Goal: Find specific page/section: Find specific page/section

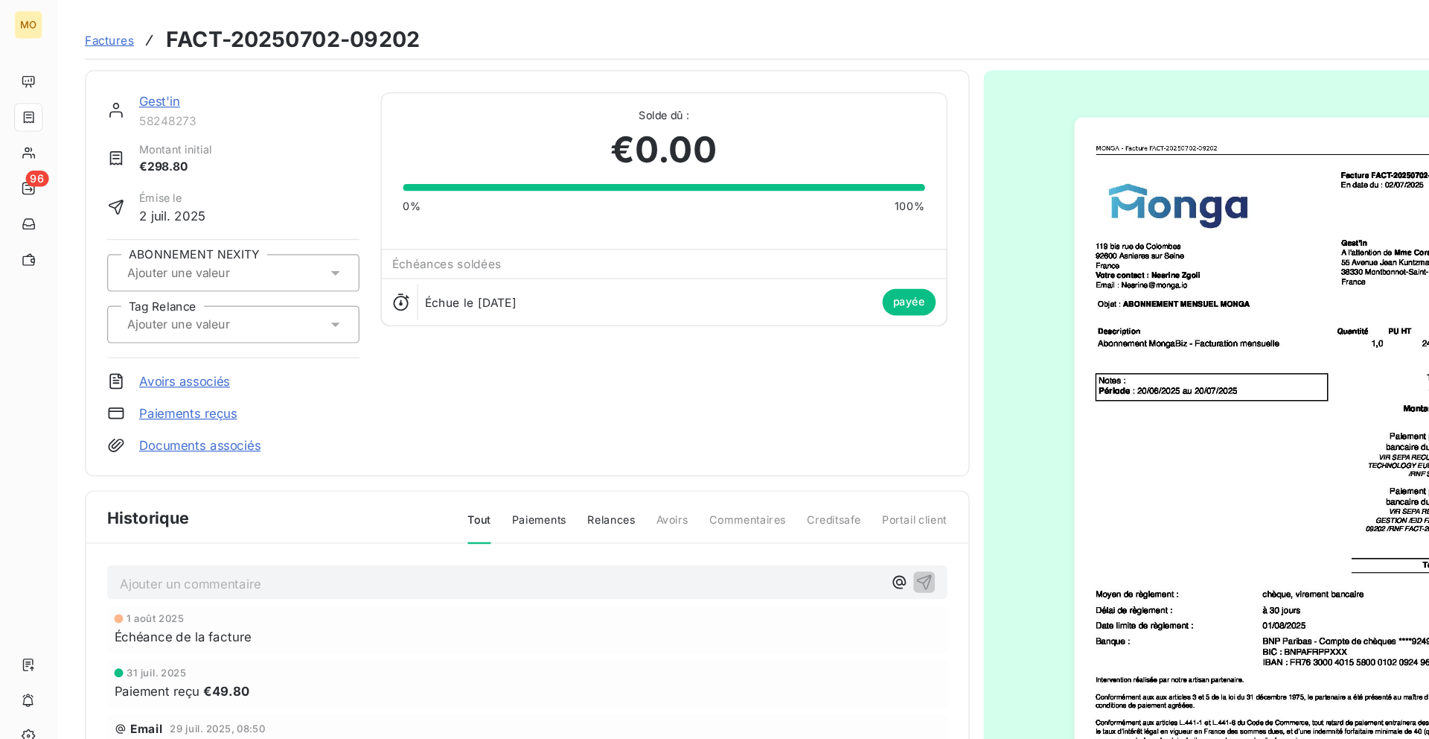
scroll to position [42, 0]
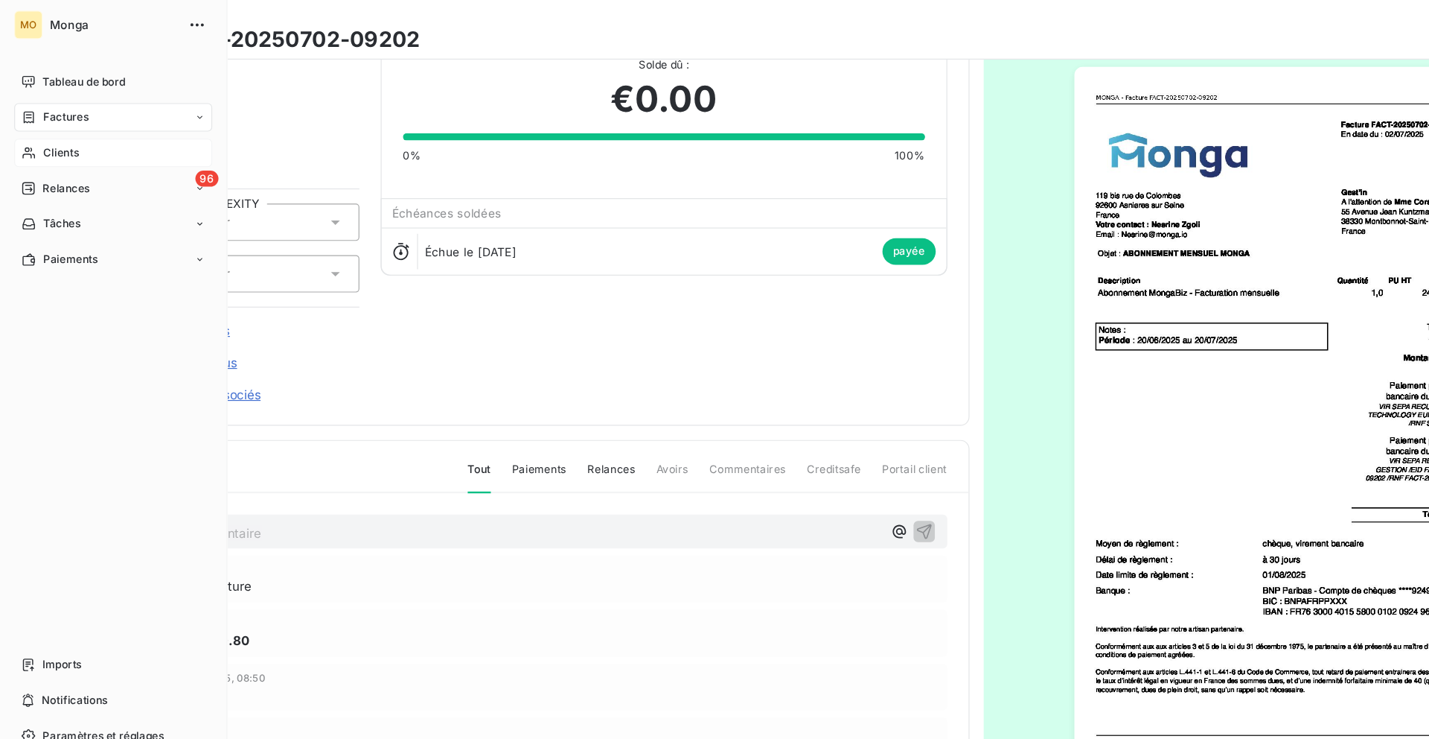
click at [30, 125] on div "Clients" at bounding box center [95, 128] width 166 height 24
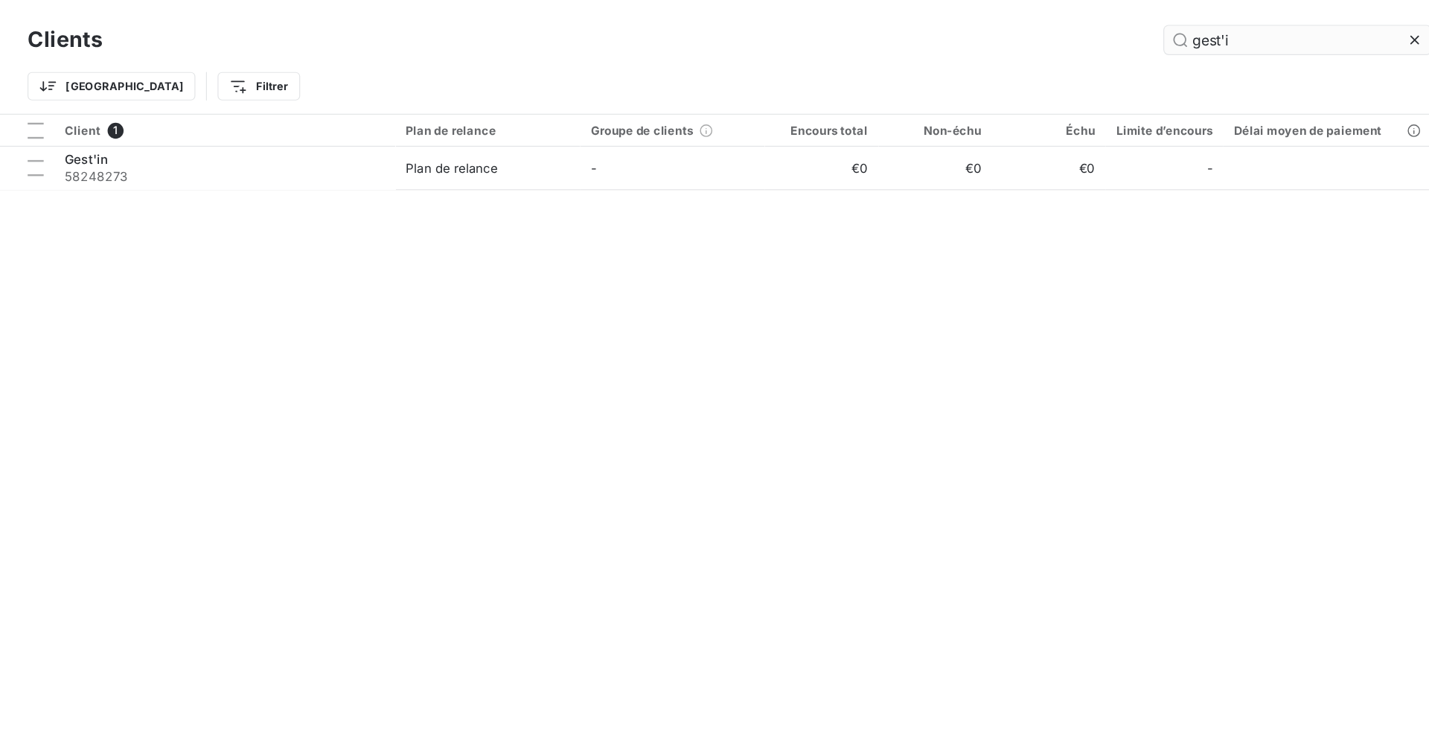
click at [1051, 38] on input "gest'i" at bounding box center [1135, 34] width 223 height 24
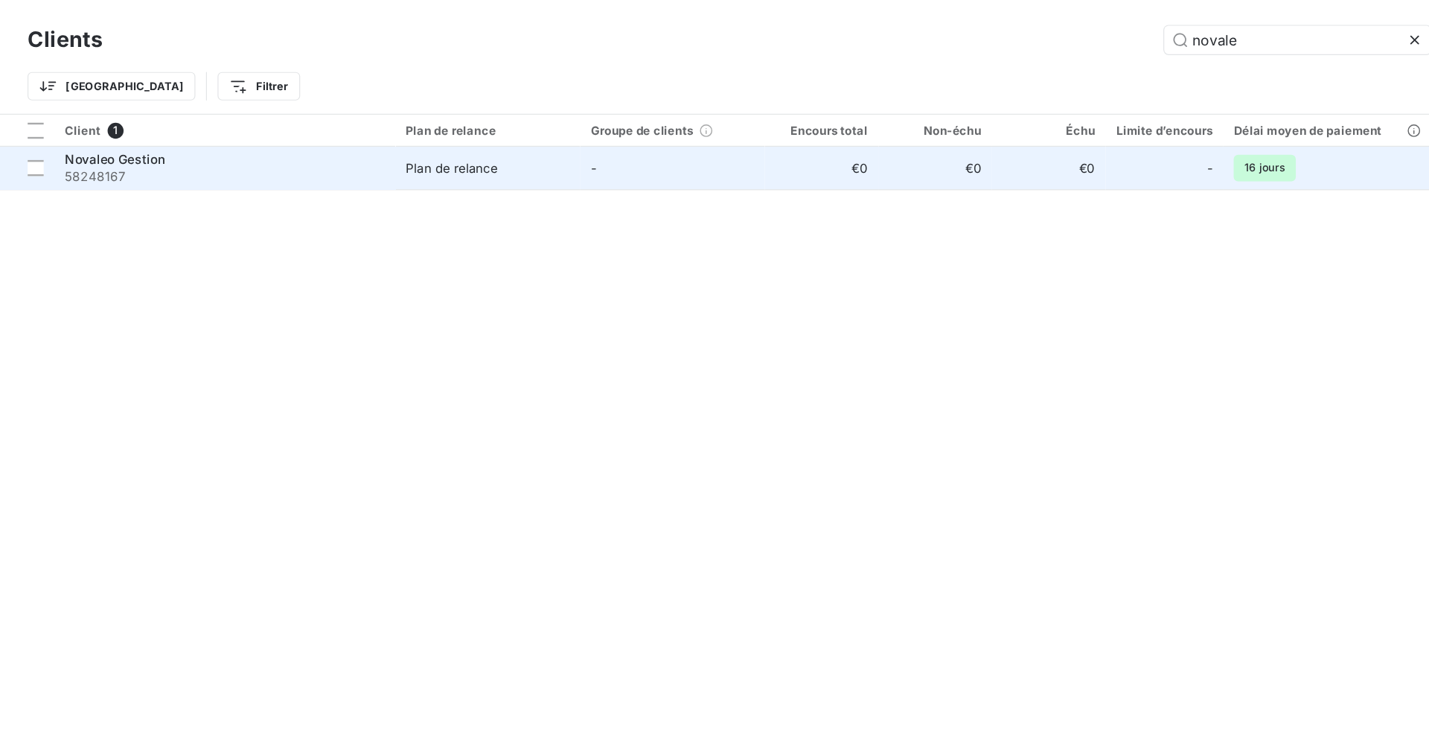
type input "novale"
click at [890, 136] on td "€0" at bounding box center [927, 141] width 95 height 36
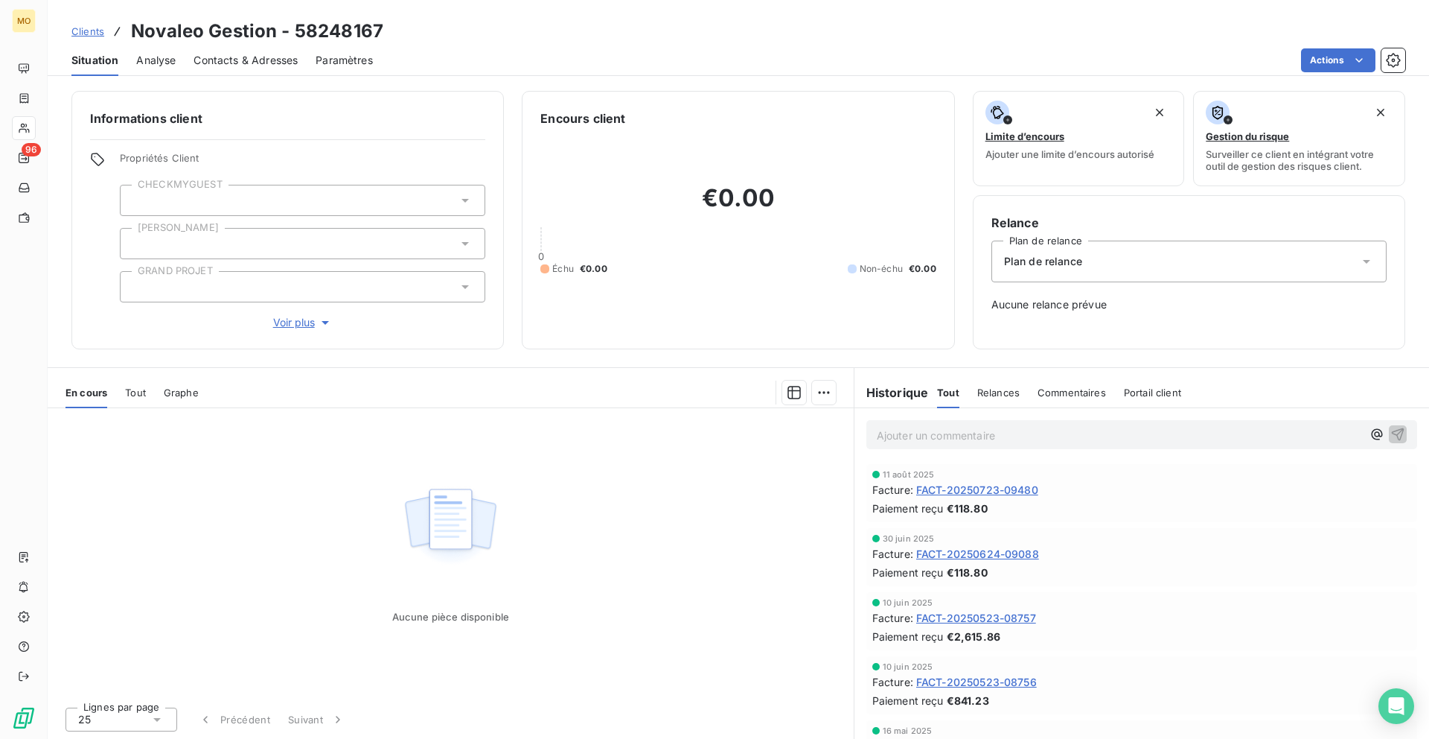
click at [971, 485] on span "FACT-20250723-09480" at bounding box center [978, 490] width 122 height 16
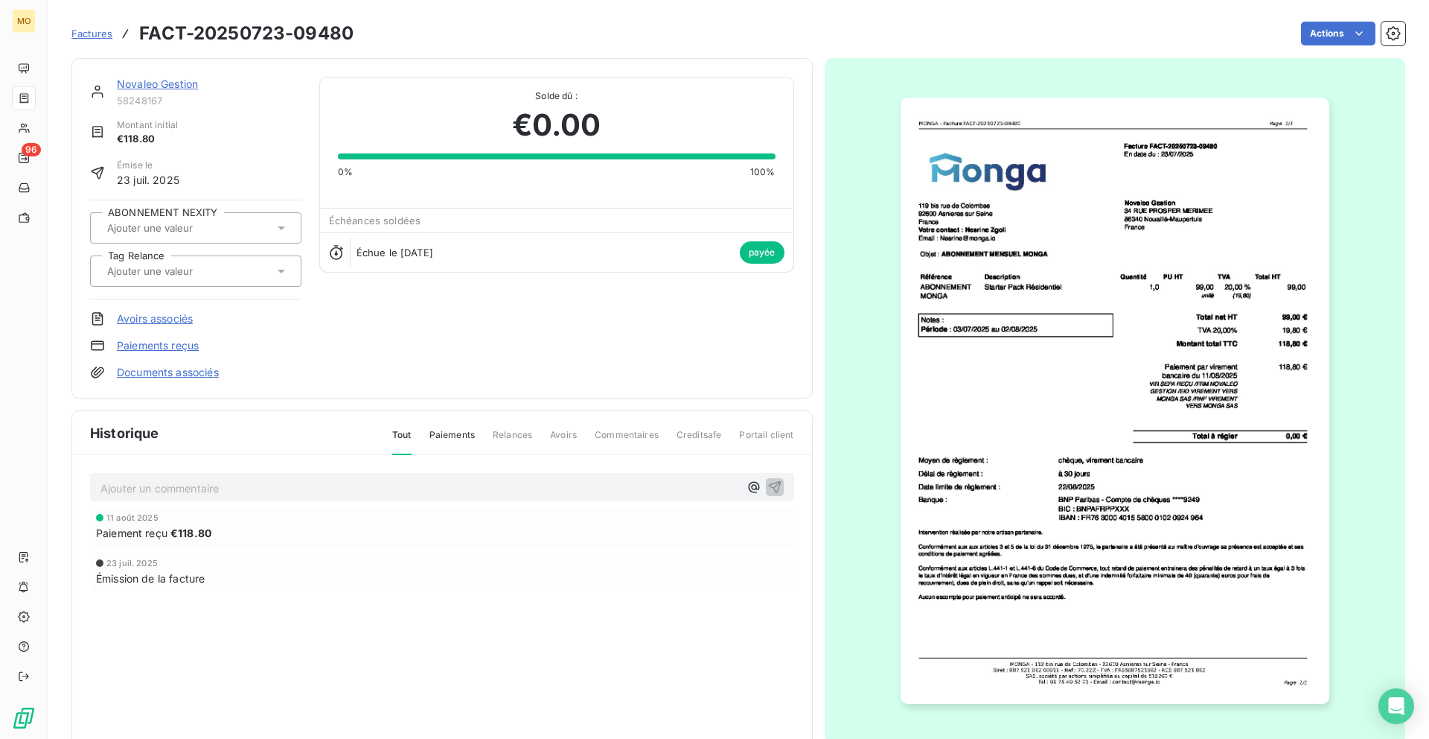
click at [176, 83] on link "Novaleo Gestion" at bounding box center [157, 83] width 81 height 13
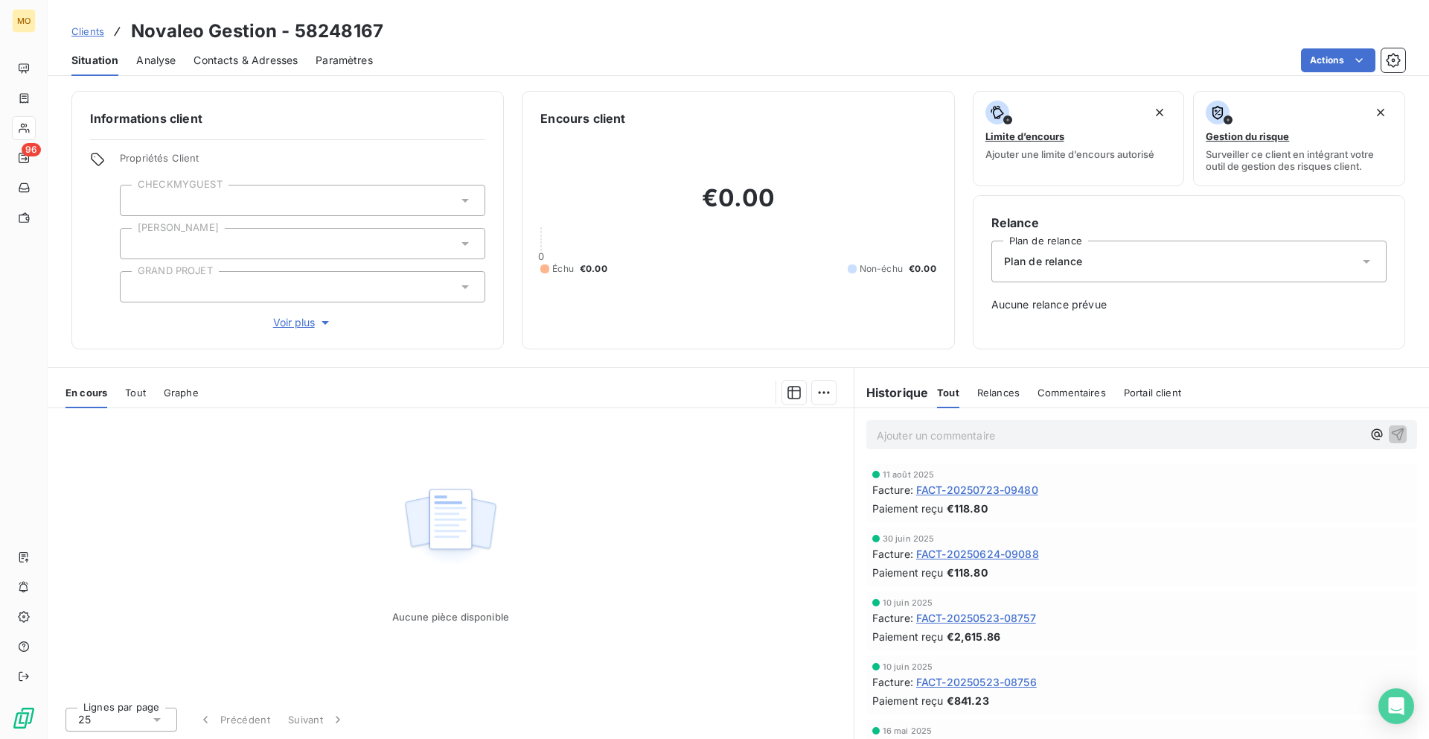
click at [281, 68] on div "Contacts & Adresses" at bounding box center [246, 60] width 104 height 31
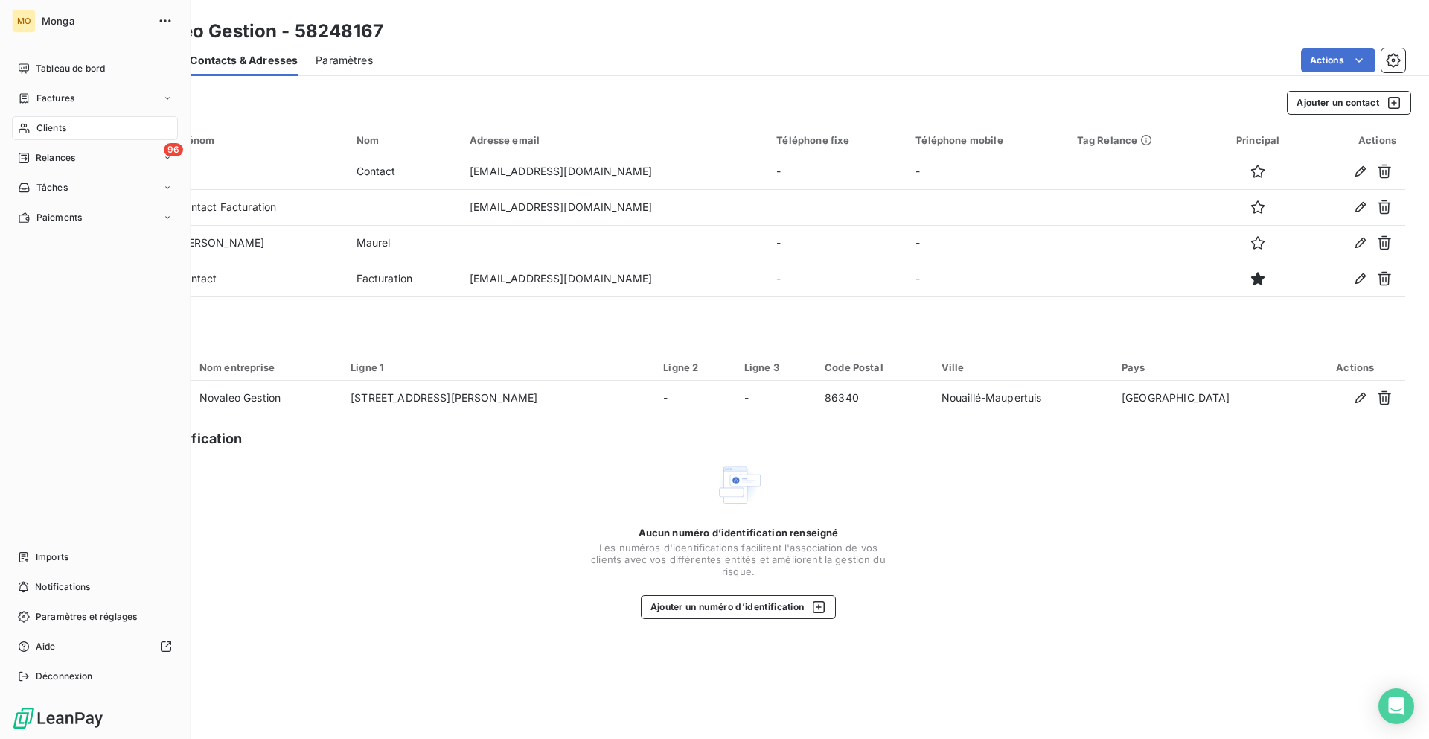
click at [26, 128] on icon at bounding box center [24, 128] width 13 height 12
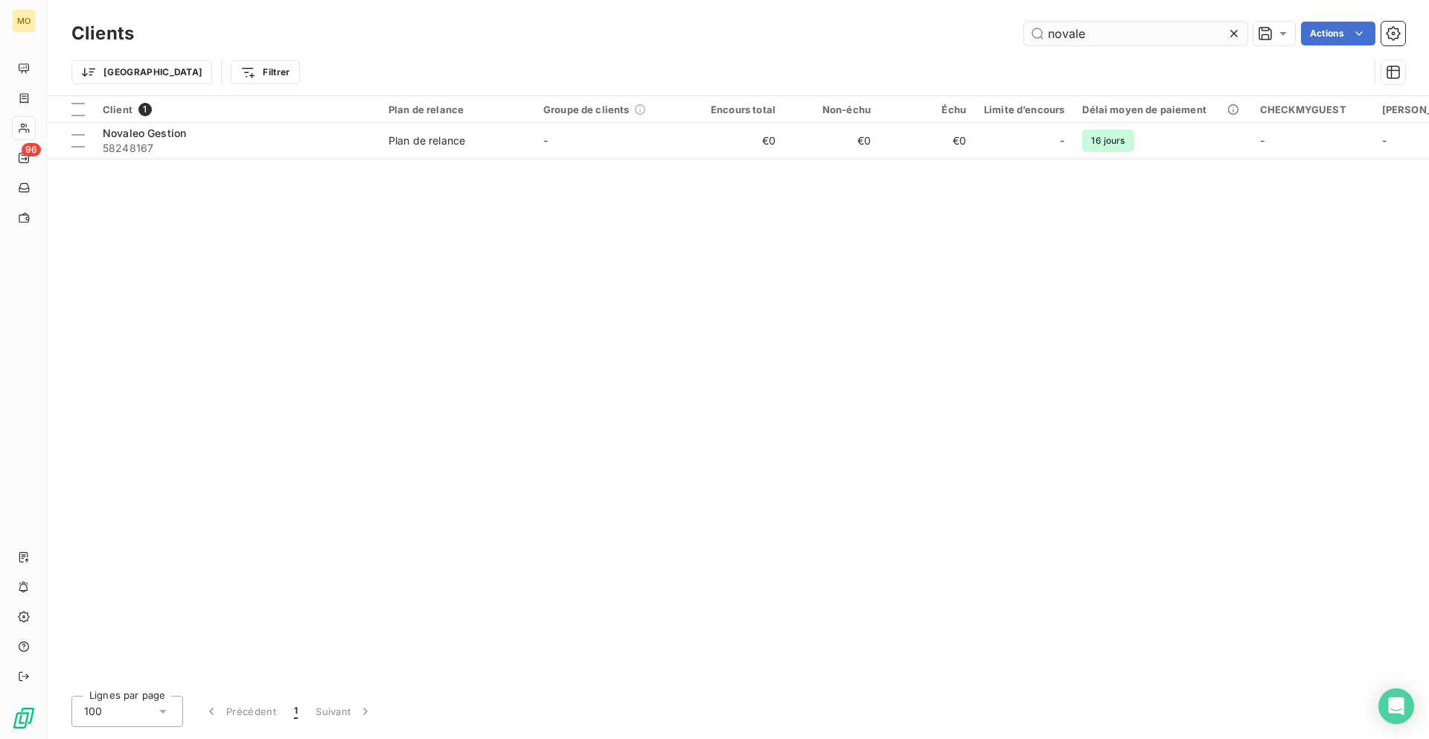
click at [1094, 39] on input "novale" at bounding box center [1135, 34] width 223 height 24
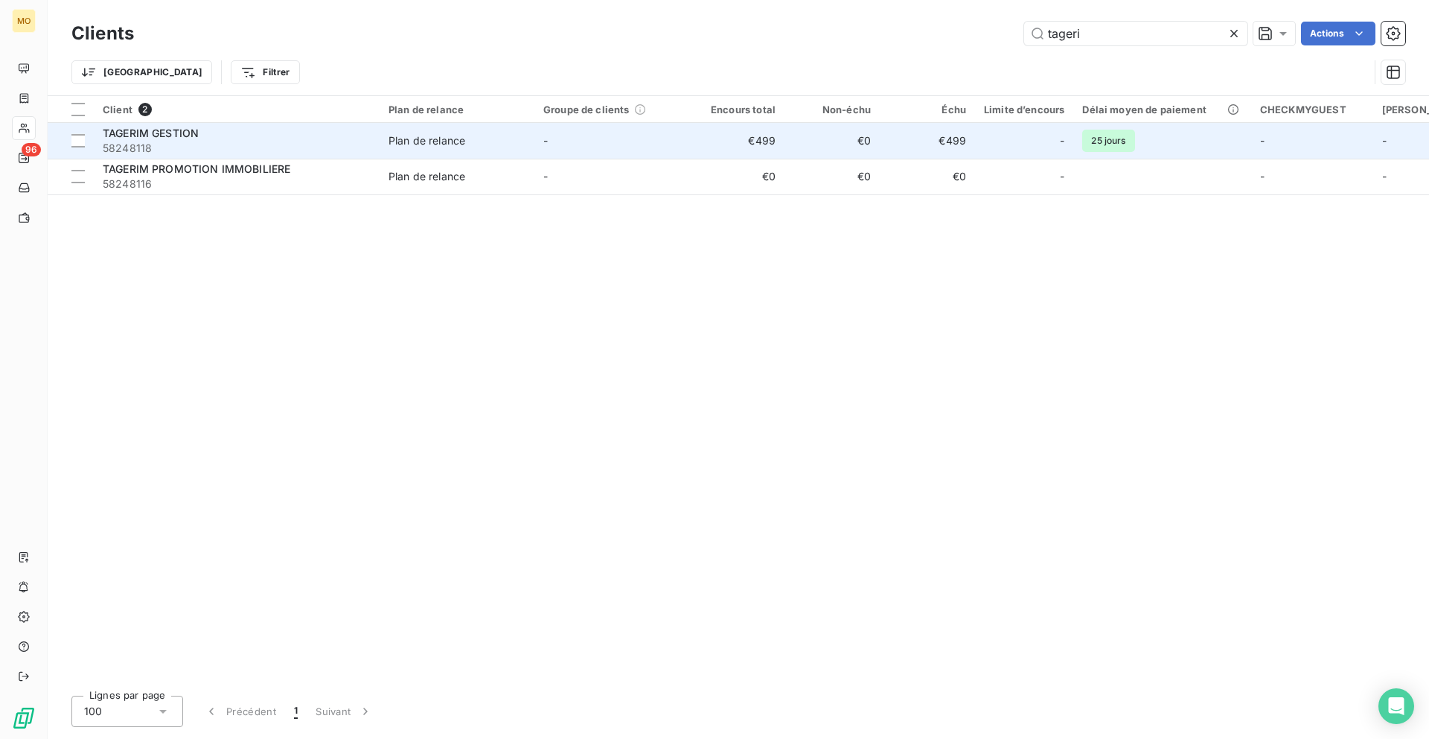
type input "tageri"
click at [679, 128] on td "-" at bounding box center [612, 141] width 155 height 36
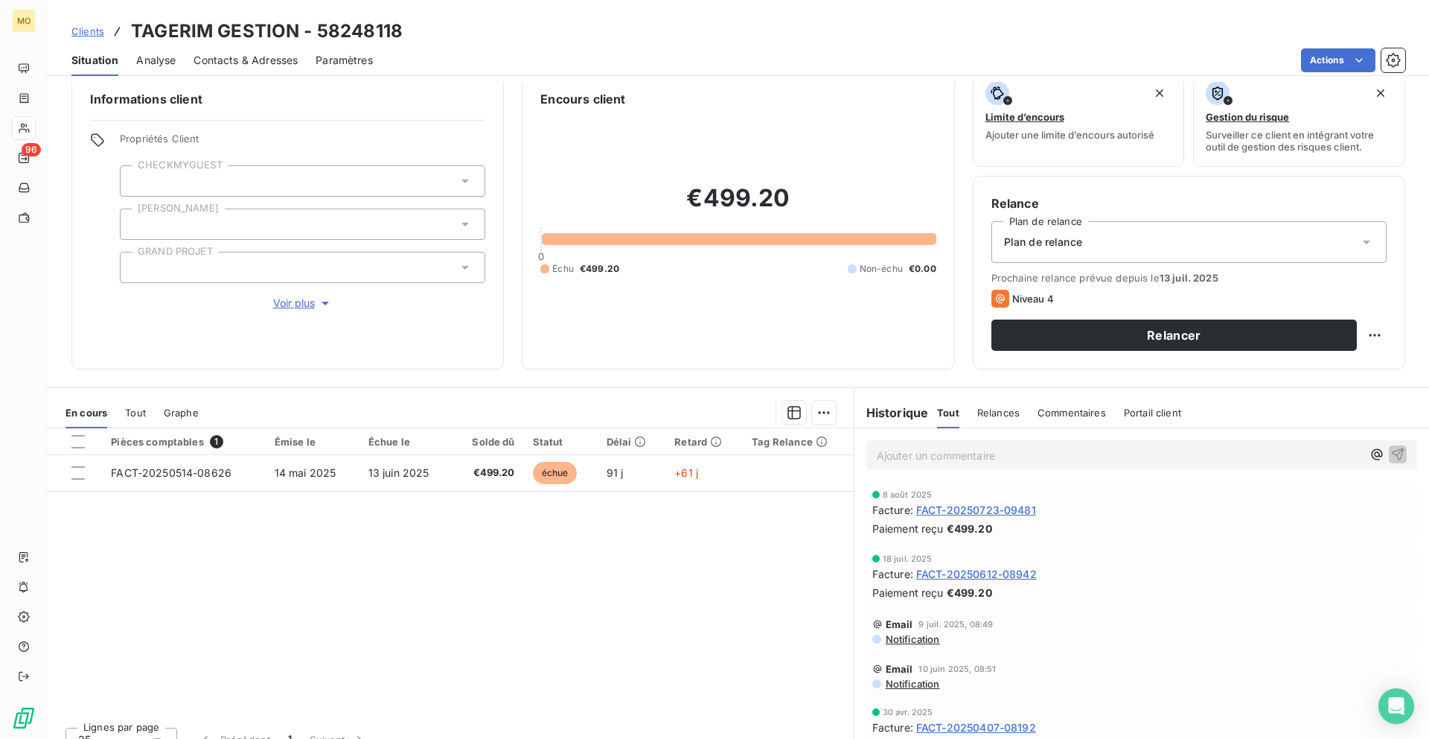
scroll to position [20, 0]
click at [937, 509] on span "FACT-20250723-09481" at bounding box center [977, 509] width 120 height 16
